Goal: Transaction & Acquisition: Purchase product/service

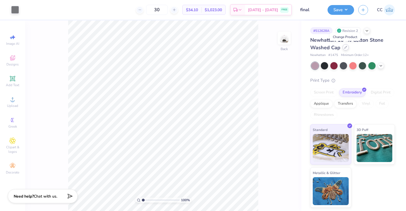
click at [346, 49] on div at bounding box center [346, 47] width 6 height 6
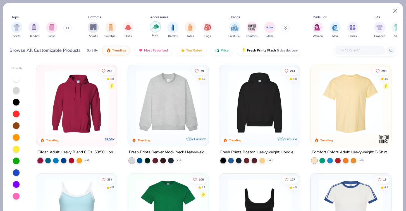
click at [155, 26] on img "filter for Hats" at bounding box center [155, 26] width 6 height 6
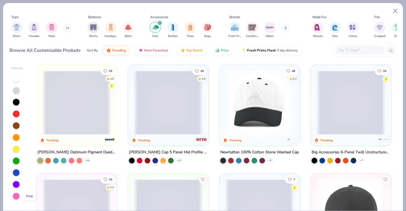
click at [15, 195] on div at bounding box center [16, 195] width 7 height 7
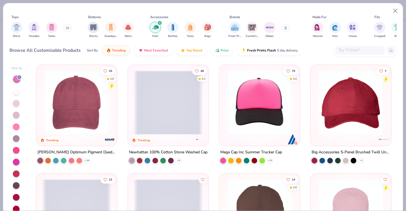
click at [157, 111] on span at bounding box center [169, 102] width 70 height 64
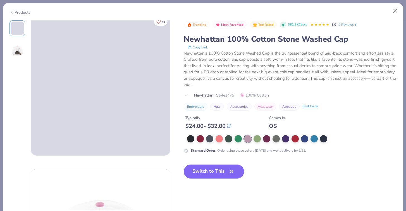
scroll to position [9, 0]
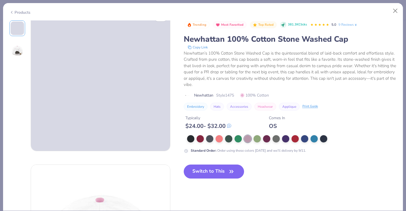
click at [227, 94] on span "Style 1475" at bounding box center [225, 95] width 18 height 6
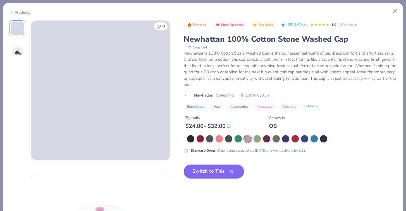
scroll to position [0, 0]
